Goal: Task Accomplishment & Management: Manage account settings

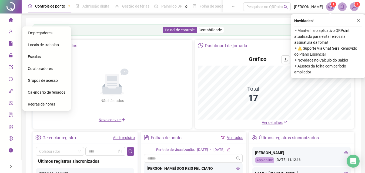
click at [36, 69] on span "Colaboradores" at bounding box center [40, 68] width 25 height 4
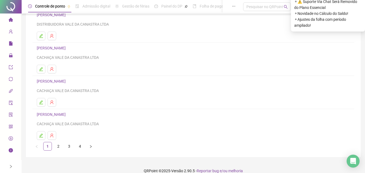
scroll to position [81, 0]
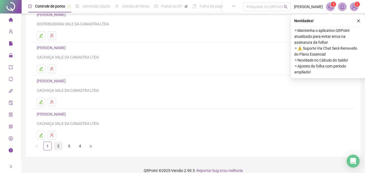
click at [55, 148] on link "2" at bounding box center [58, 146] width 8 height 8
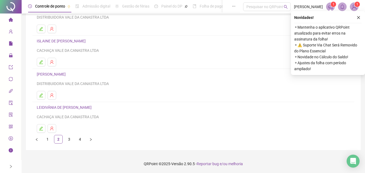
scroll to position [88, 0]
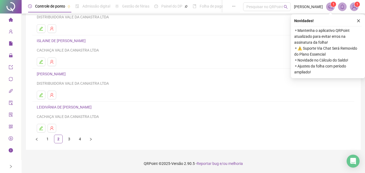
click at [49, 109] on link "LEIDIVÂNIA DE MELO MIRANDA" at bounding box center [65, 107] width 56 height 4
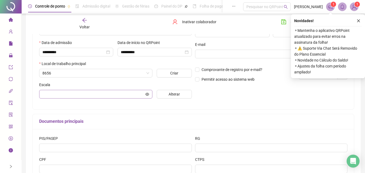
type input "**********"
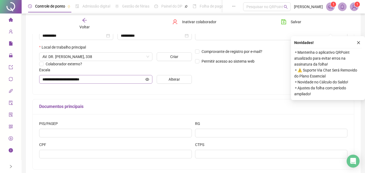
scroll to position [135, 0]
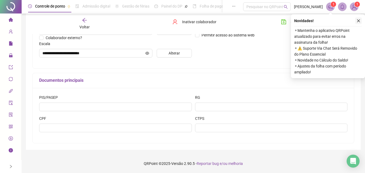
click at [360, 23] on button "button" at bounding box center [358, 21] width 6 height 6
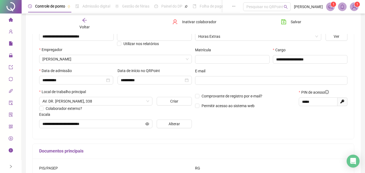
scroll to position [54, 0]
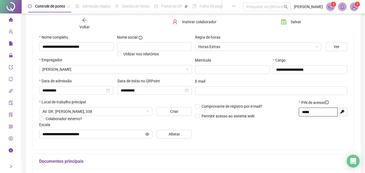
drag, startPoint x: 316, startPoint y: 114, endPoint x: 296, endPoint y: 113, distance: 19.2
click at [296, 113] on div "Comprovante de registro por e-mail? Permitir acesso ao sistema web PIN de acess…" at bounding box center [271, 111] width 156 height 23
